Goal: Information Seeking & Learning: Learn about a topic

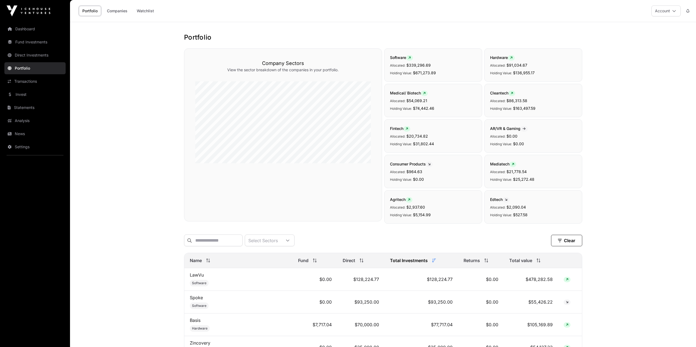
scroll to position [82, 0]
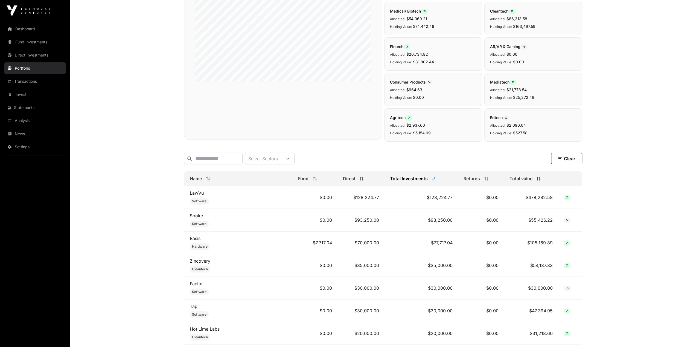
click at [30, 81] on link "Transactions" at bounding box center [34, 81] width 61 height 12
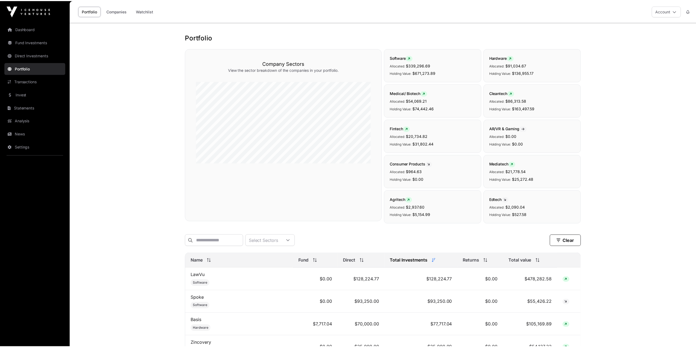
scroll to position [82, 0]
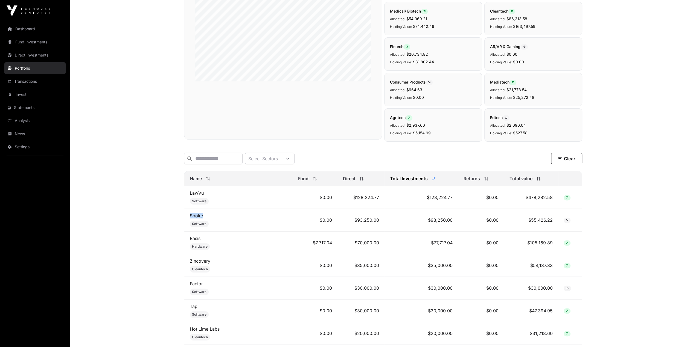
drag, startPoint x: 205, startPoint y: 219, endPoint x: 186, endPoint y: 217, distance: 19.0
click at [186, 217] on td "Spoke Software" at bounding box center [238, 220] width 108 height 23
copy link "Spoke"
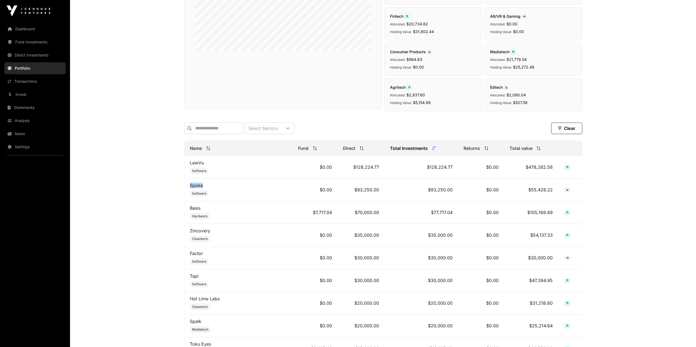
scroll to position [137, 0]
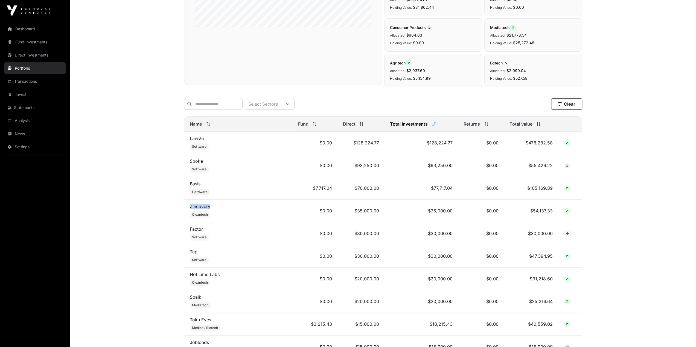
drag, startPoint x: 228, startPoint y: 209, endPoint x: 188, endPoint y: 207, distance: 40.5
click at [188, 207] on td "Zincovery Cleantech" at bounding box center [238, 211] width 108 height 23
copy link "Zincovery"
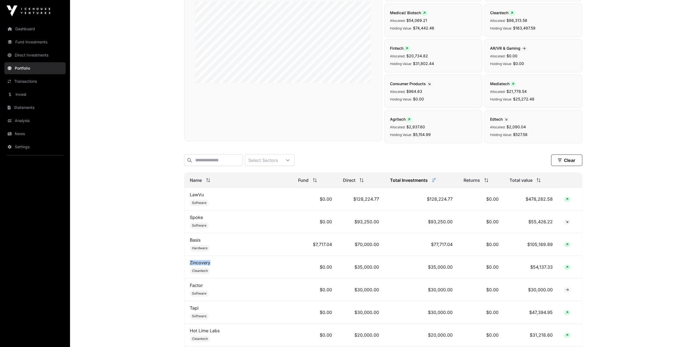
scroll to position [109, 0]
